Goal: Information Seeking & Learning: Learn about a topic

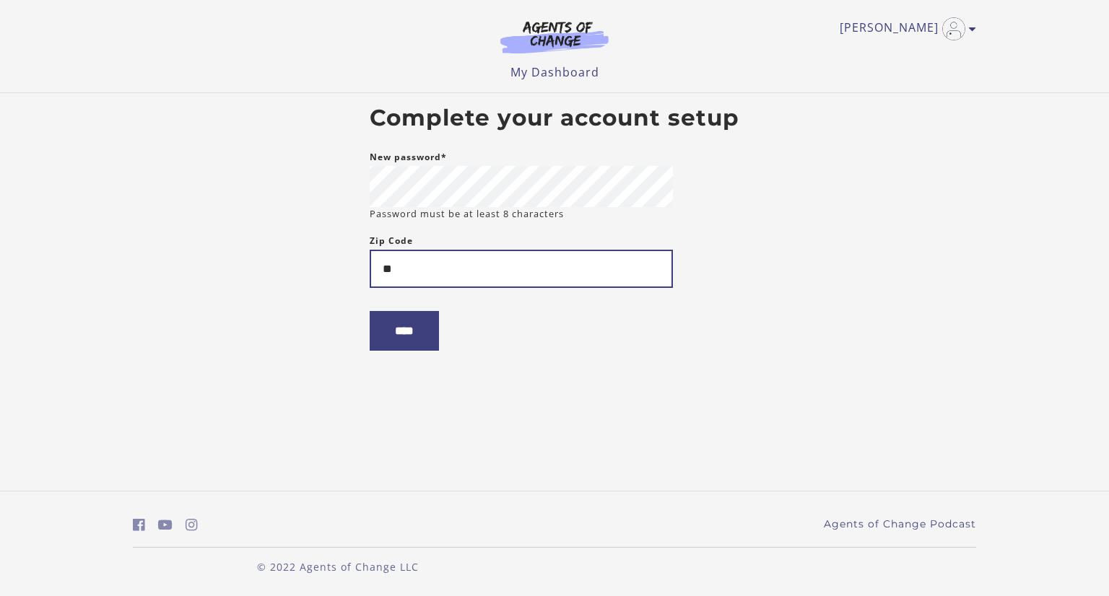
type input "*"
type input "*****"
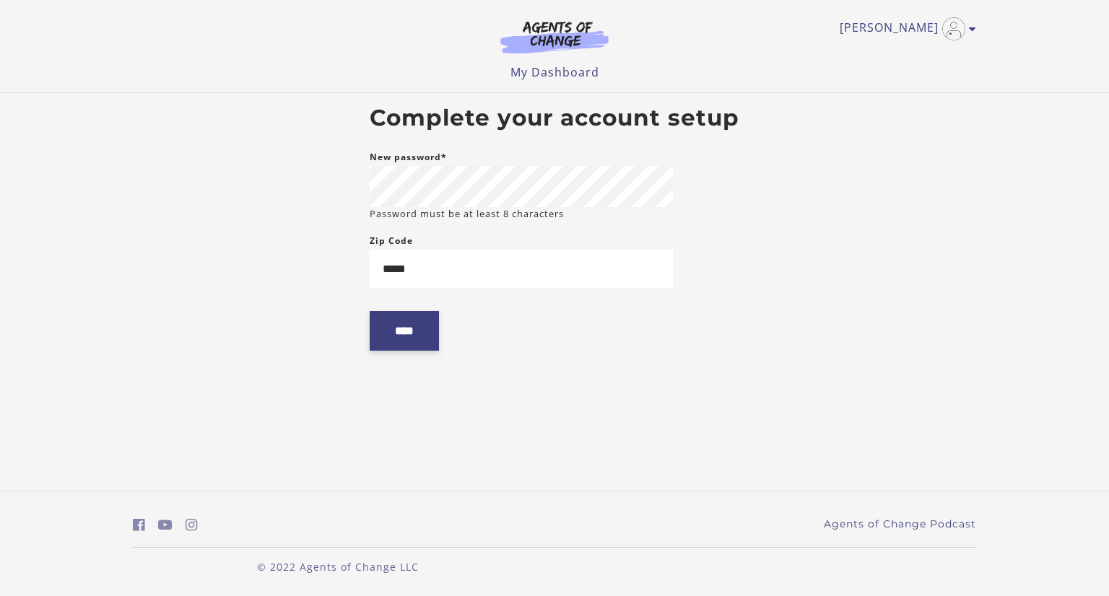
click at [411, 325] on input "****" at bounding box center [404, 331] width 69 height 40
